Goal: Transaction & Acquisition: Purchase product/service

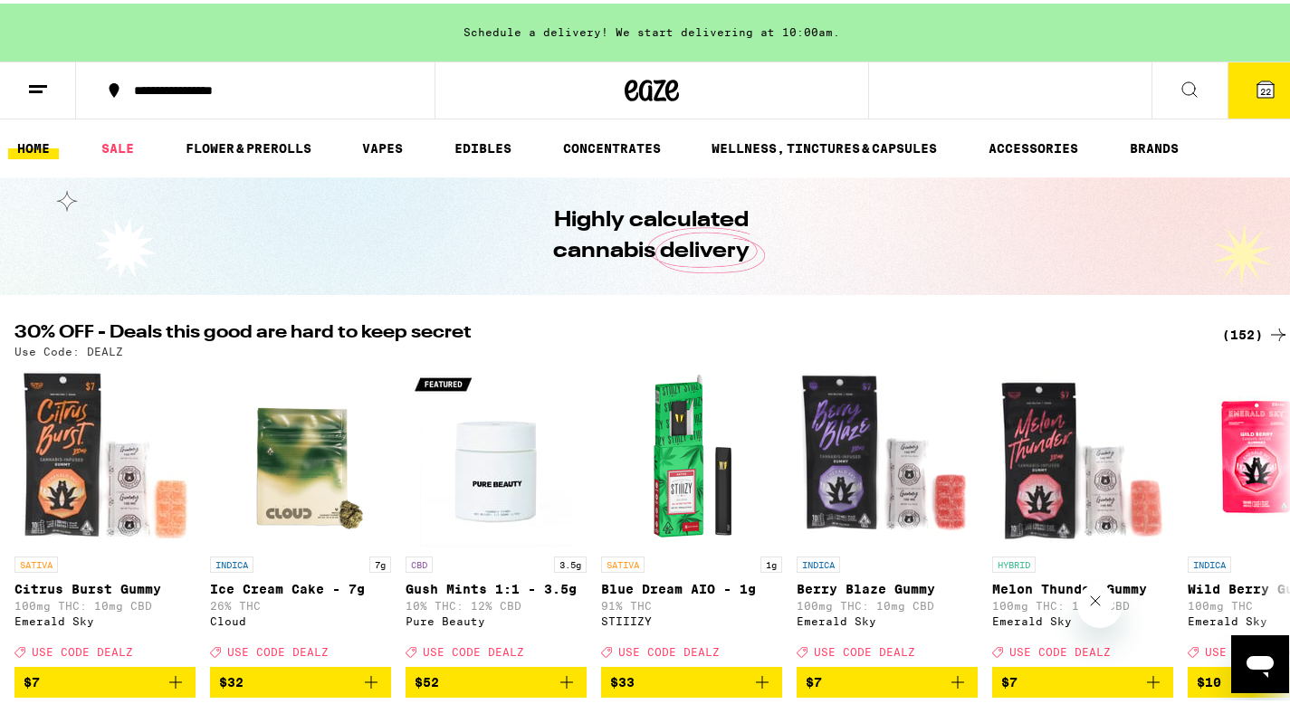
click at [1254, 75] on icon at bounding box center [1265, 86] width 22 height 22
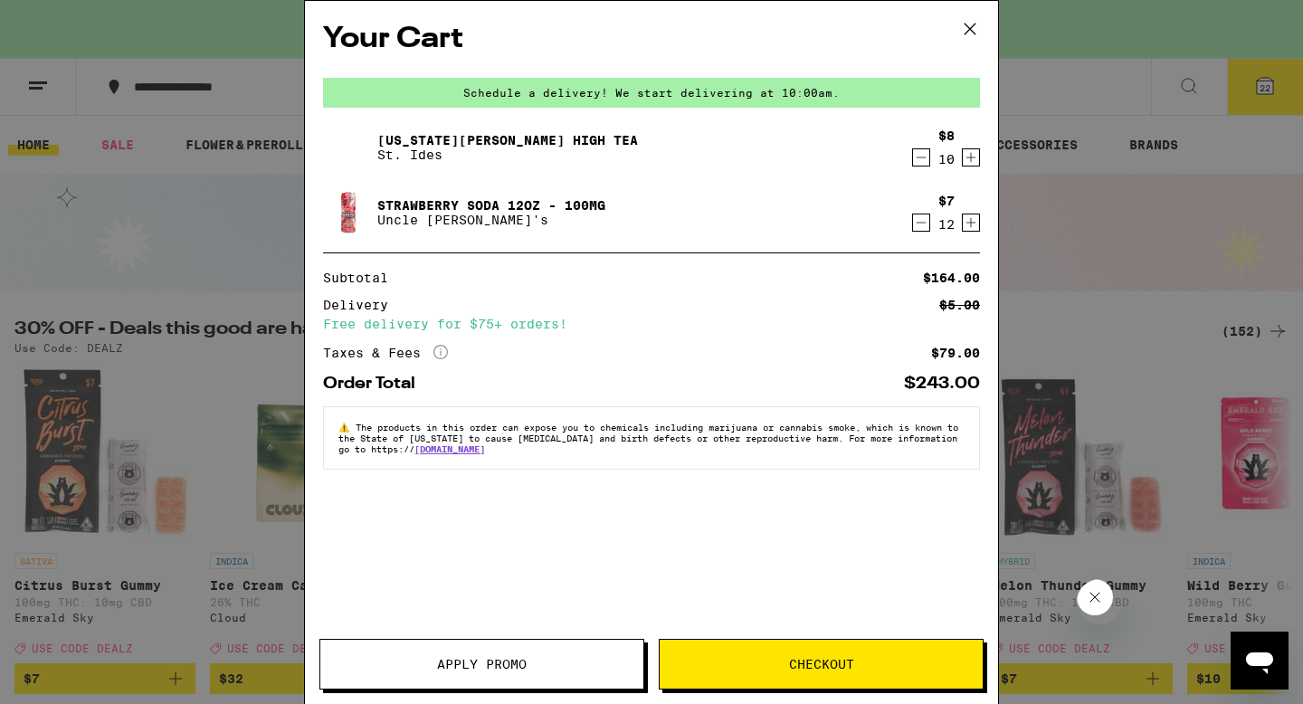
click at [437, 351] on icon "More Info" at bounding box center [441, 352] width 14 height 14
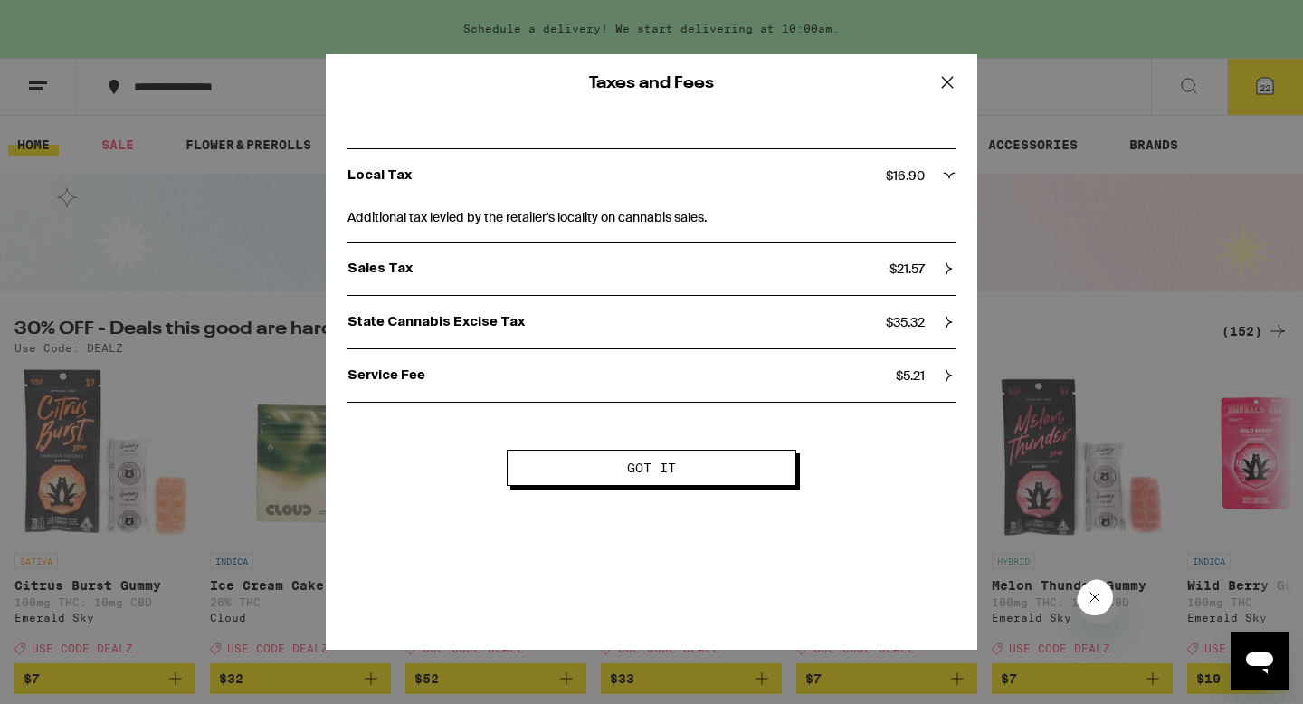
click at [927, 280] on div "Sales Tax $ 21.57" at bounding box center [652, 269] width 608 height 52
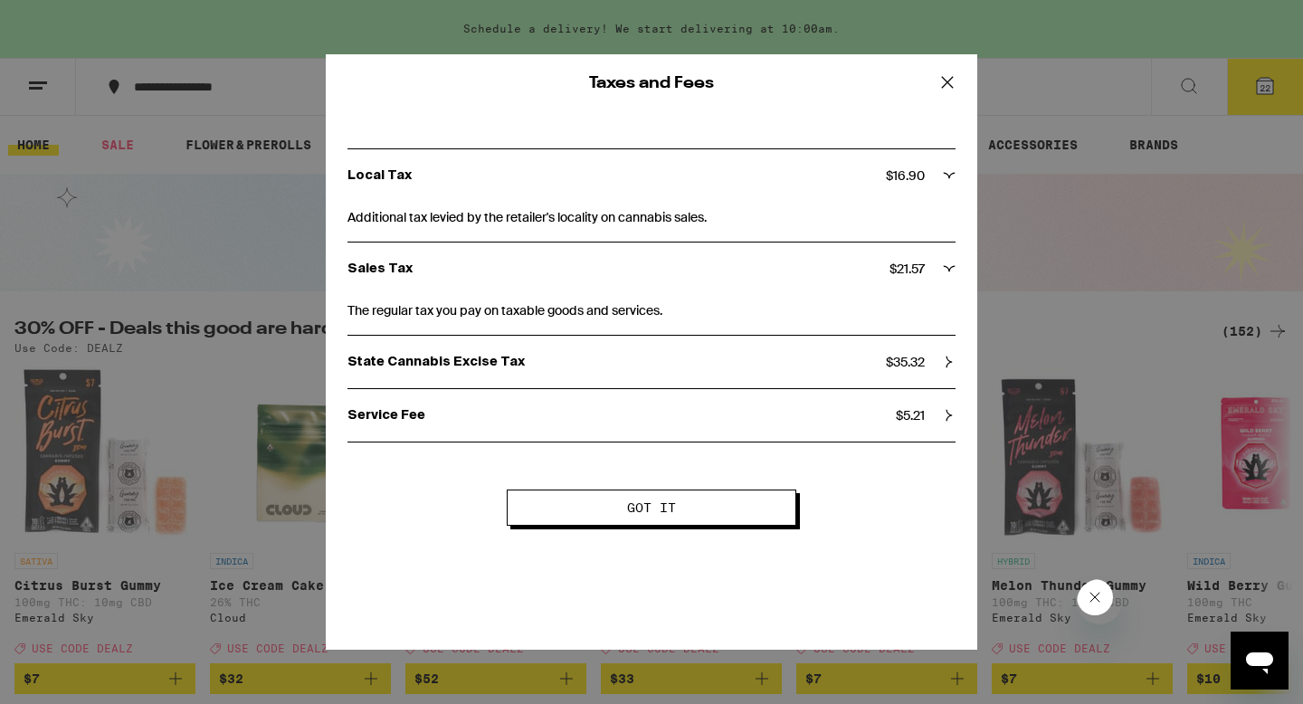
click at [901, 360] on span "$ 35.32" at bounding box center [905, 362] width 39 height 16
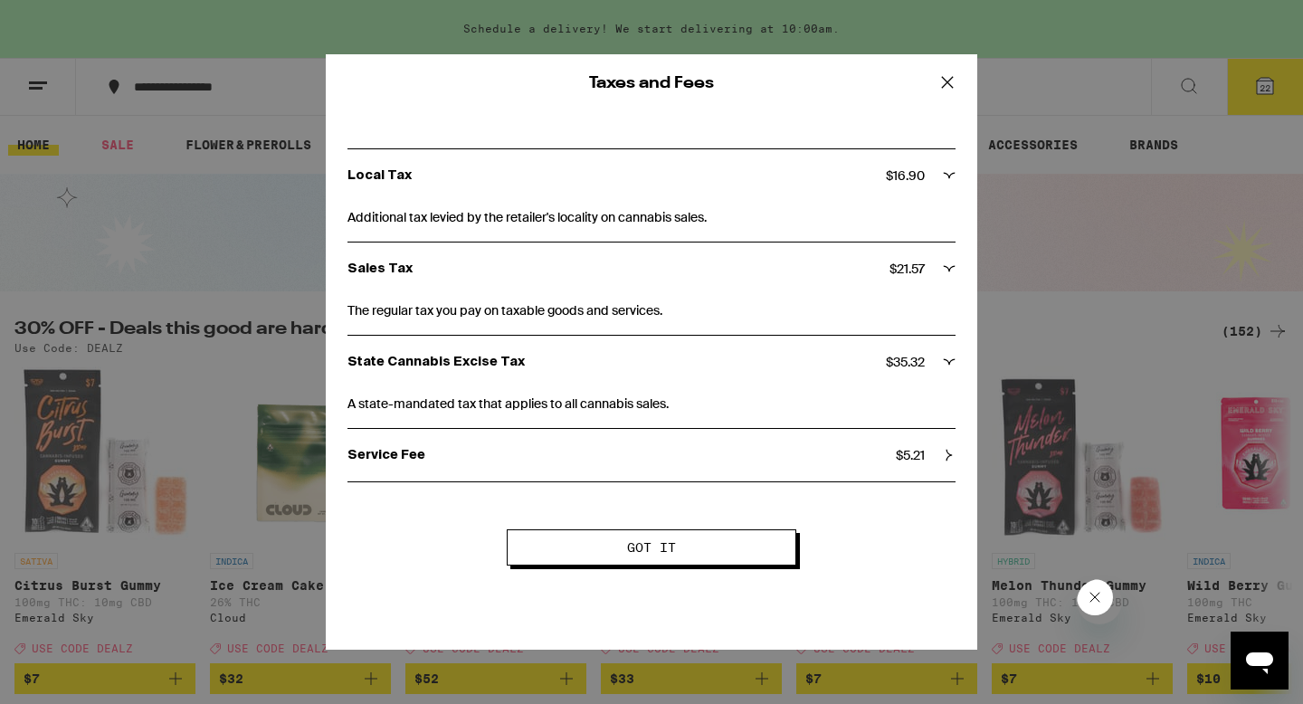
click at [901, 453] on span "$ 5.21" at bounding box center [910, 455] width 29 height 16
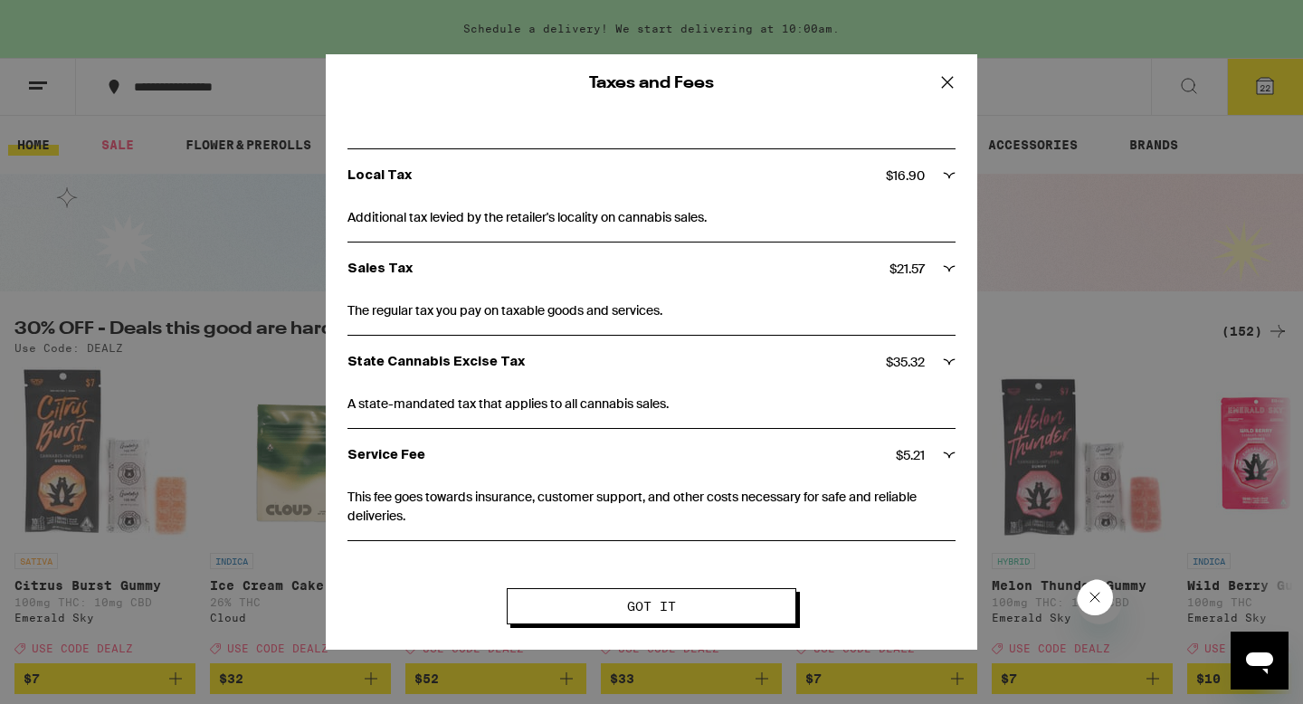
click at [911, 388] on div "State Cannabis Excise Tax $ 35.32" at bounding box center [652, 362] width 608 height 52
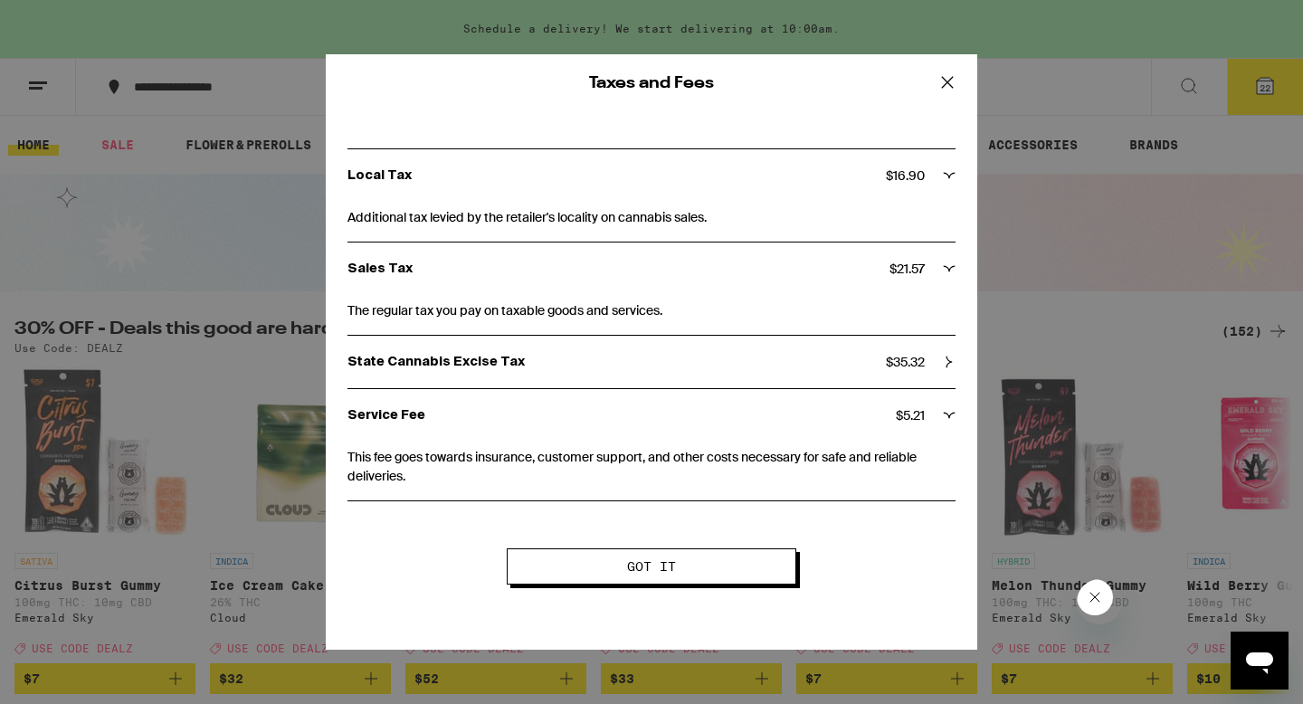
click at [950, 67] on button at bounding box center [948, 83] width 56 height 58
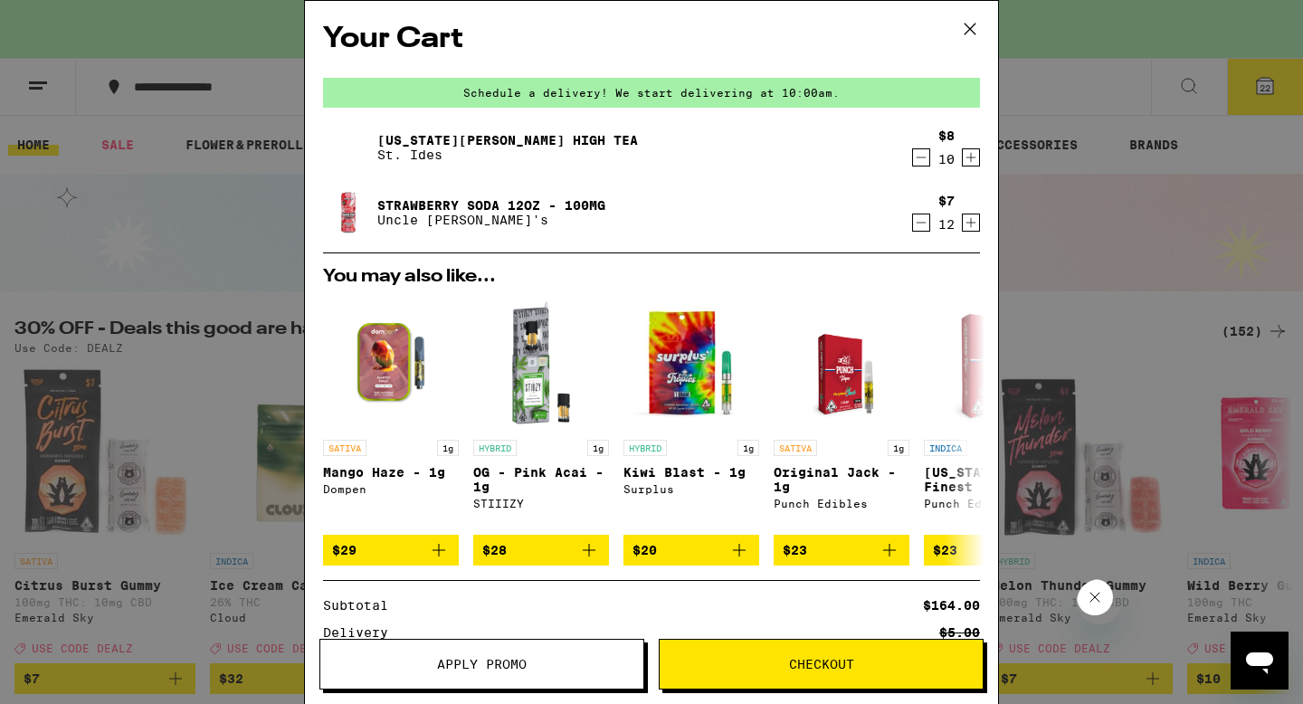
click at [967, 155] on icon "Increment" at bounding box center [972, 158] width 10 height 10
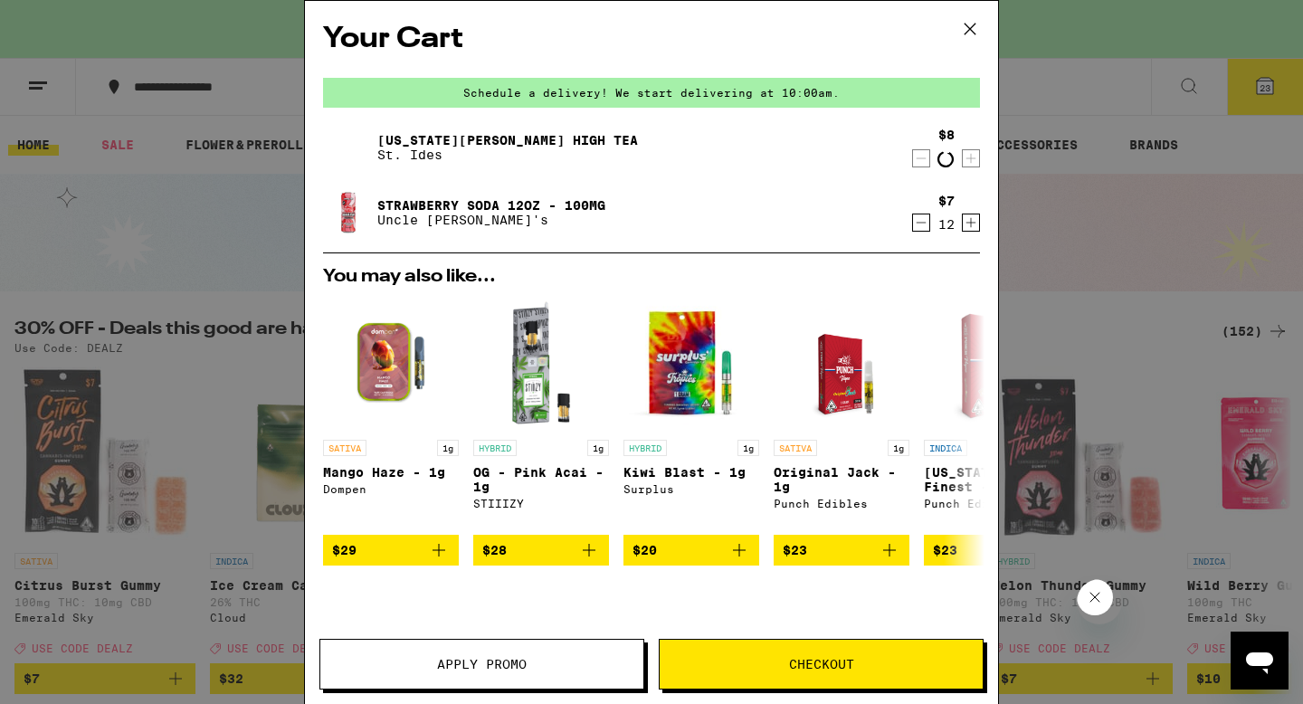
click at [967, 155] on icon "Increment" at bounding box center [972, 159] width 10 height 10
click at [967, 155] on icon "Increment" at bounding box center [972, 158] width 10 height 10
click at [963, 157] on icon "Increment" at bounding box center [971, 158] width 16 height 22
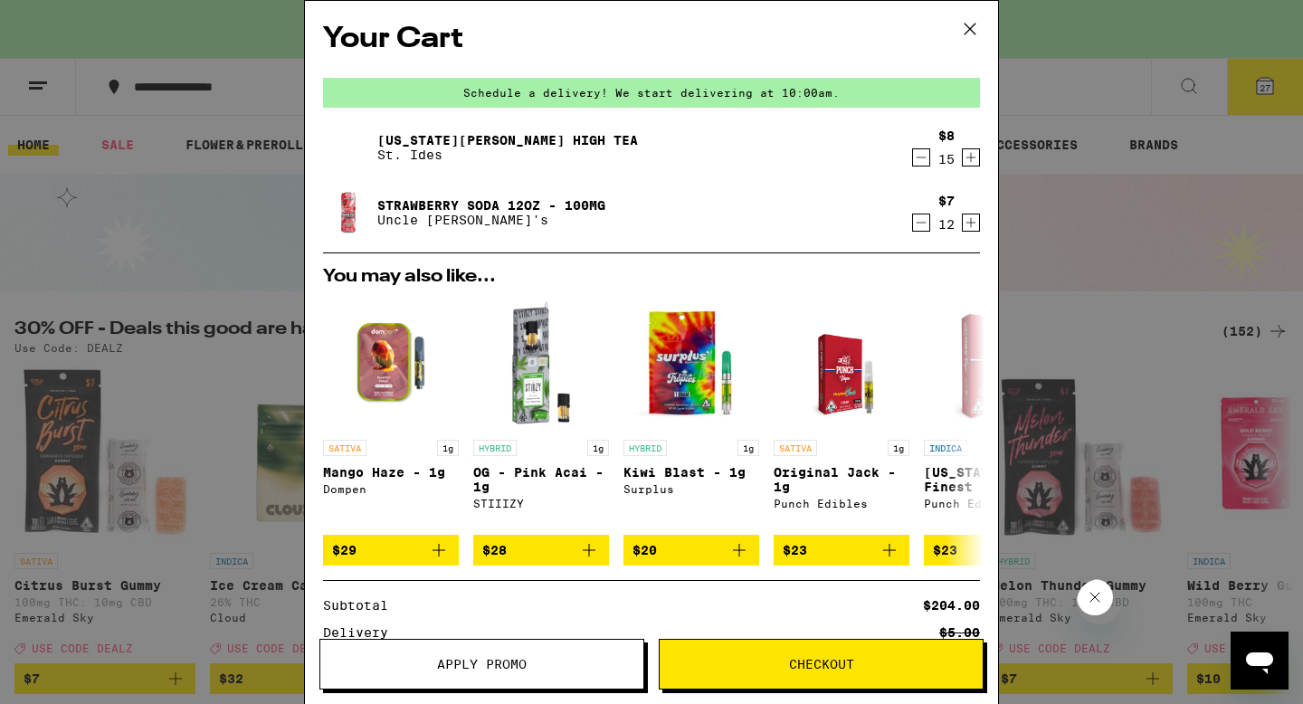
click at [917, 157] on icon "Decrement" at bounding box center [922, 157] width 10 height 0
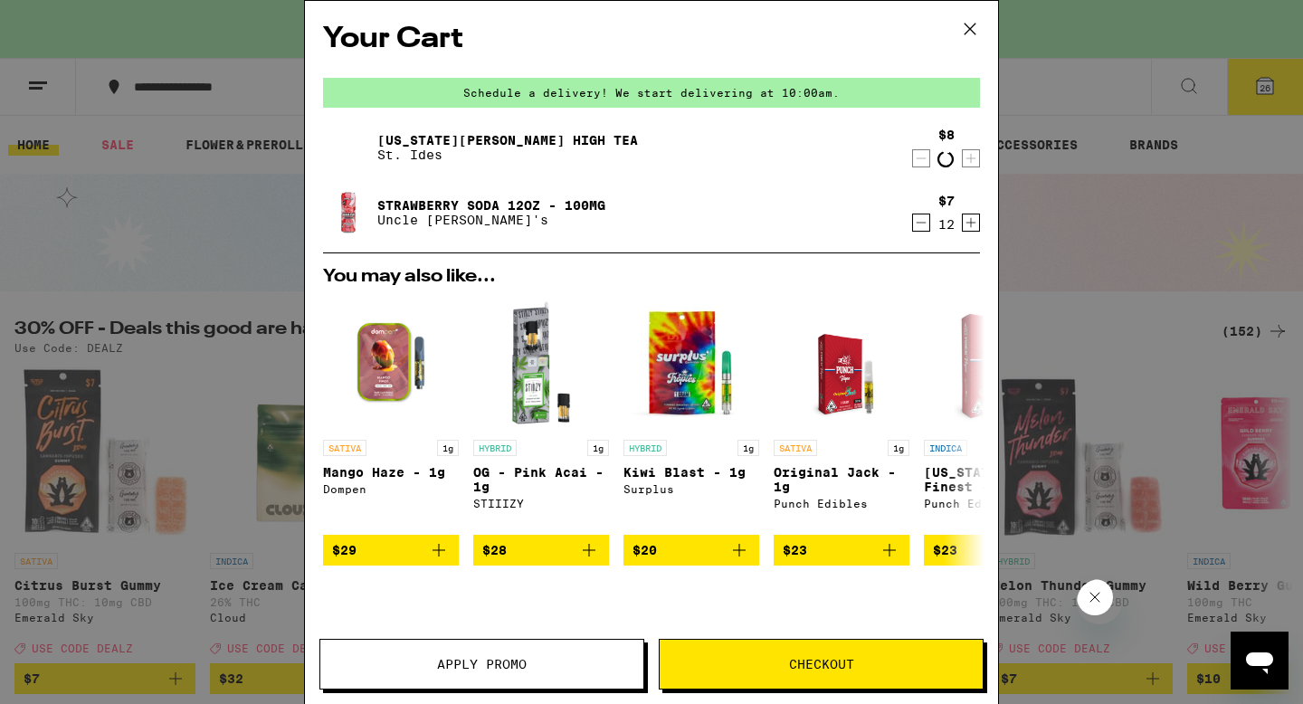
click at [917, 158] on icon "Decrement" at bounding box center [922, 158] width 10 height 0
click at [917, 157] on icon "Decrement" at bounding box center [922, 157] width 10 height 0
click at [917, 158] on icon "Decrement" at bounding box center [922, 158] width 10 height 0
click at [917, 157] on icon "Decrement" at bounding box center [922, 157] width 10 height 0
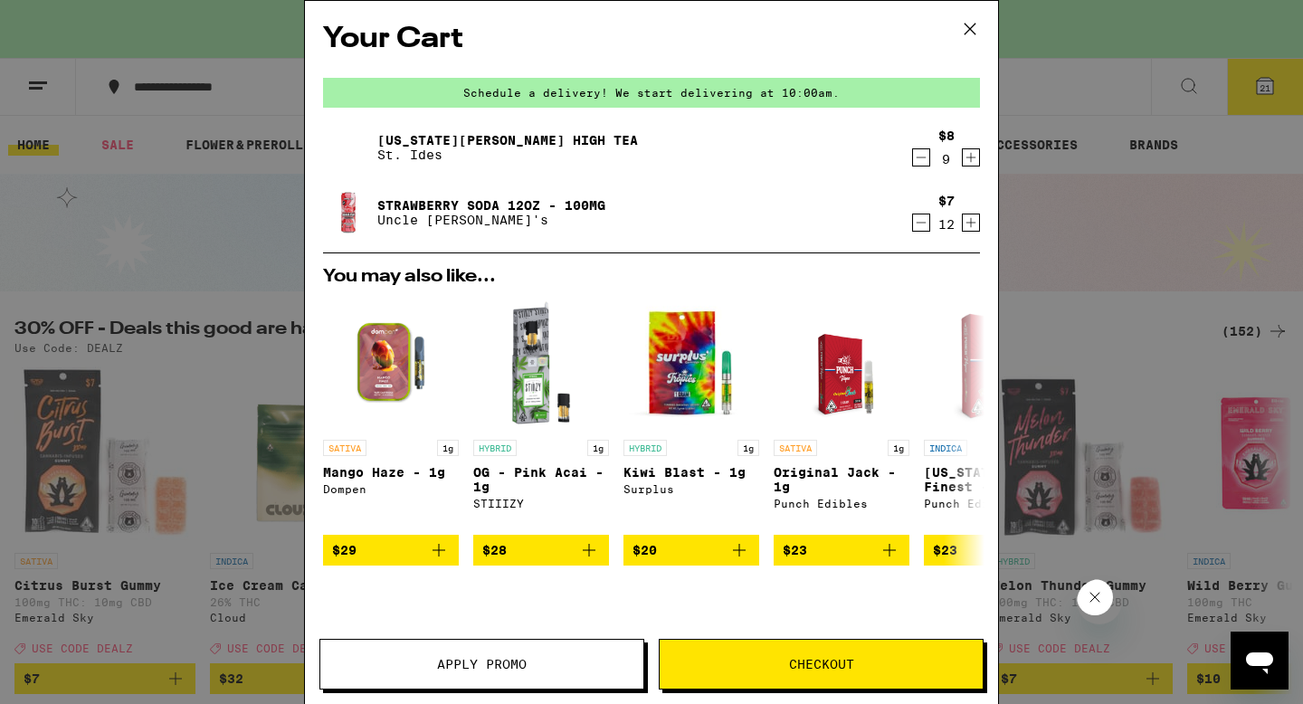
click at [917, 157] on icon "Decrement" at bounding box center [922, 157] width 10 height 0
click at [917, 158] on icon "Decrement" at bounding box center [922, 158] width 10 height 0
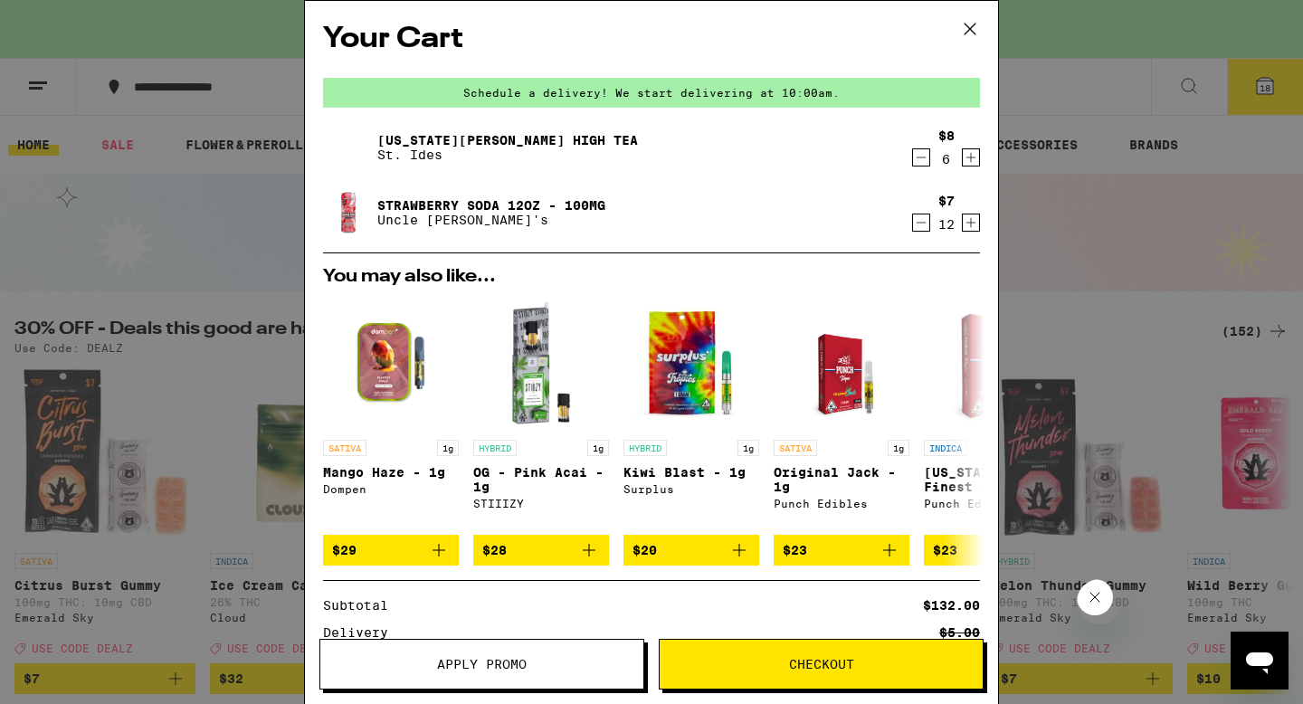
click at [913, 222] on icon "Decrement" at bounding box center [921, 223] width 16 height 22
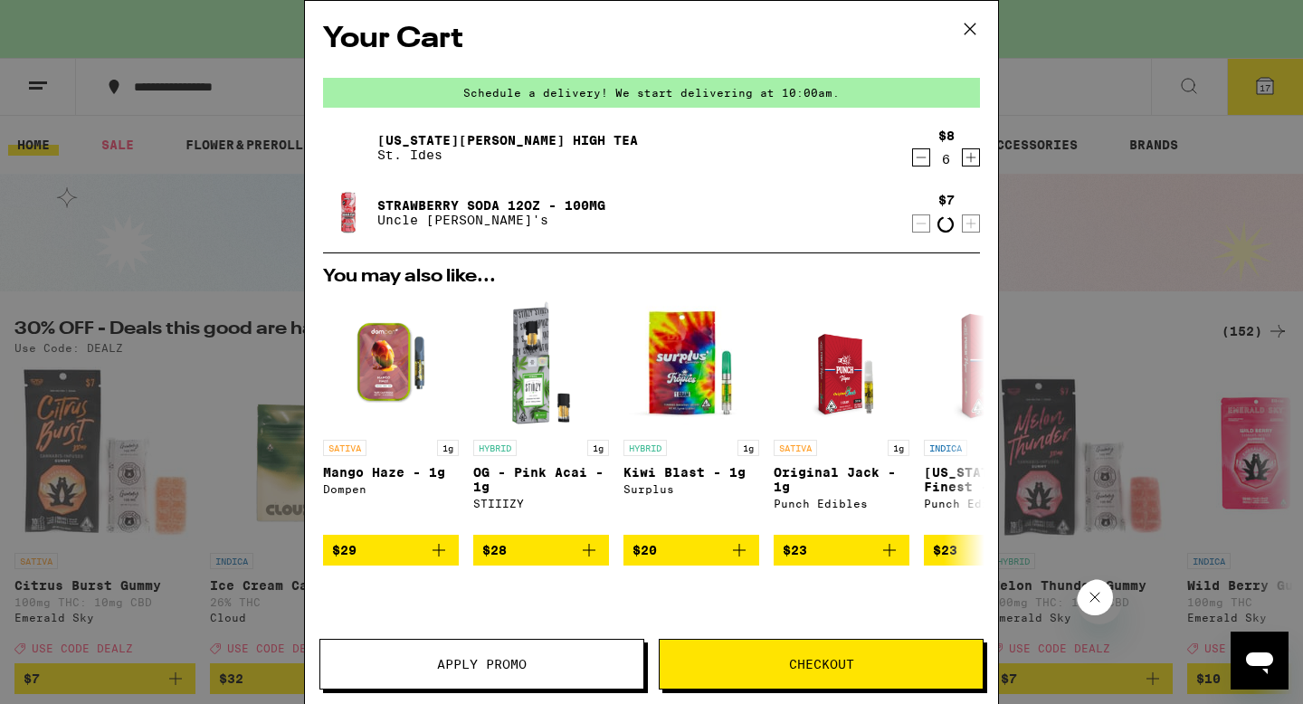
click at [913, 222] on icon "Decrement" at bounding box center [921, 224] width 16 height 22
click at [913, 222] on icon "Decrement" at bounding box center [921, 223] width 16 height 22
click at [913, 222] on icon "Decrement" at bounding box center [921, 224] width 16 height 22
click at [913, 222] on icon "Decrement" at bounding box center [921, 223] width 16 height 22
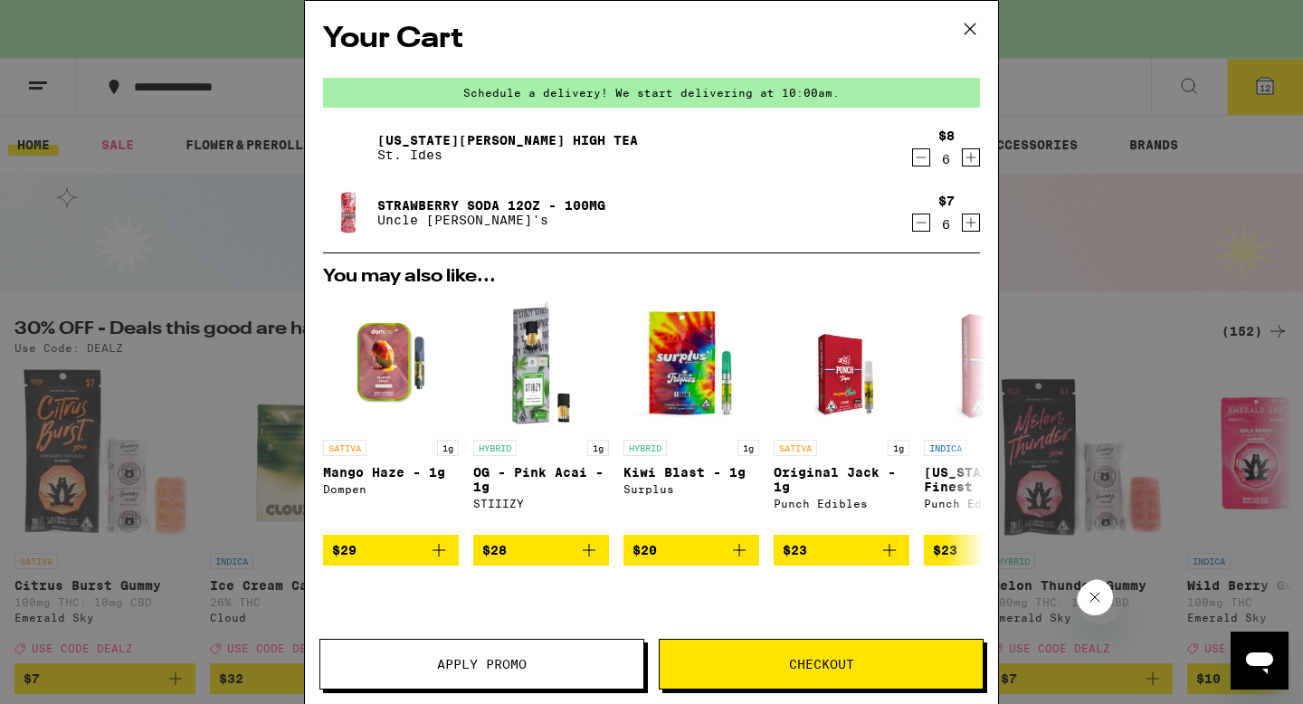
click at [913, 222] on icon "Decrement" at bounding box center [921, 223] width 16 height 22
click at [963, 221] on icon "Increment" at bounding box center [971, 223] width 16 height 22
click at [963, 221] on icon "Increment" at bounding box center [971, 224] width 16 height 22
click at [963, 166] on icon "Increment" at bounding box center [971, 158] width 16 height 22
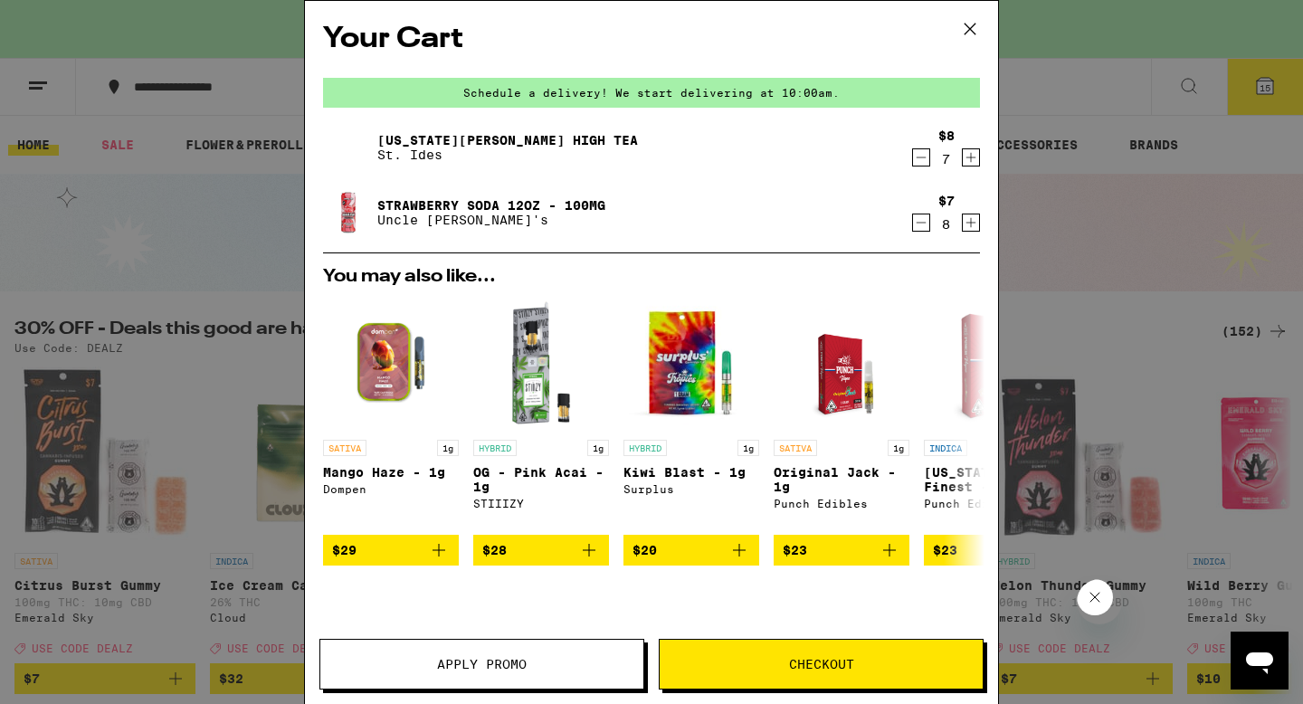
click at [963, 166] on icon "Increment" at bounding box center [971, 158] width 16 height 22
click at [963, 165] on icon "Increment" at bounding box center [971, 159] width 16 height 22
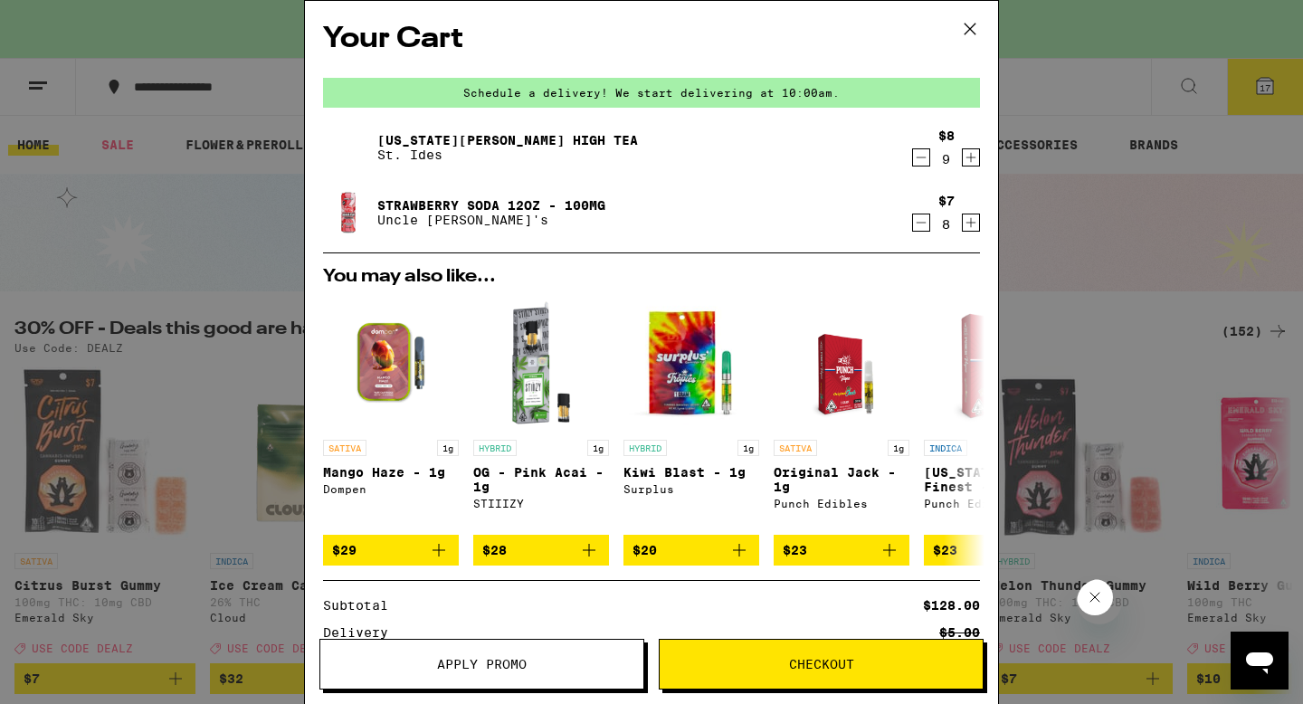
click at [963, 165] on icon "Increment" at bounding box center [971, 158] width 16 height 22
click at [1171, 165] on div "Your Cart Schedule a delivery! We start delivering at 10:00am. [US_STATE][PERSO…" at bounding box center [651, 352] width 1303 height 704
